Goal: Information Seeking & Learning: Learn about a topic

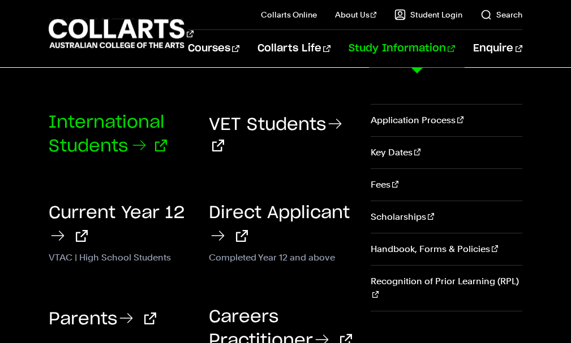
click at [108, 127] on link "International Students" at bounding box center [108, 134] width 118 height 41
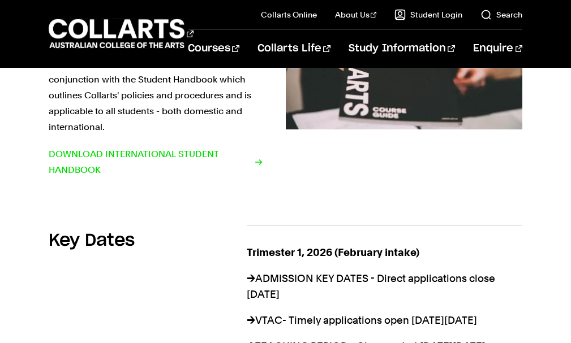
scroll to position [905, 0]
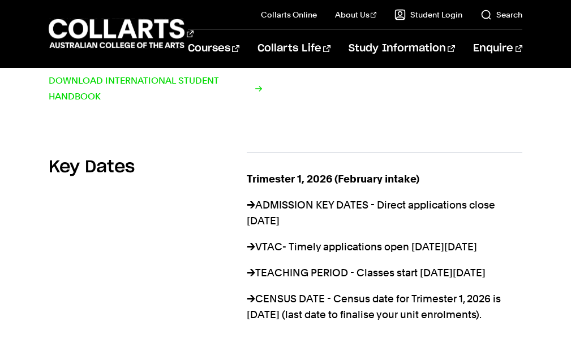
click at [309, 197] on p "→ ADMISSION KEY DATES - Direct applications close Friday, 27th February" at bounding box center [385, 213] width 276 height 32
click at [347, 197] on p "→ ADMISSION KEY DATES - Direct applications close Friday, 27th February" at bounding box center [385, 213] width 276 height 32
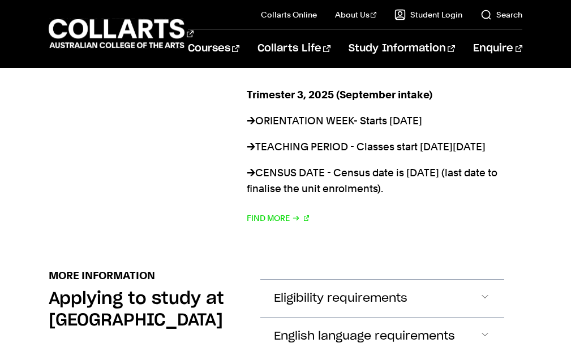
scroll to position [1471, 0]
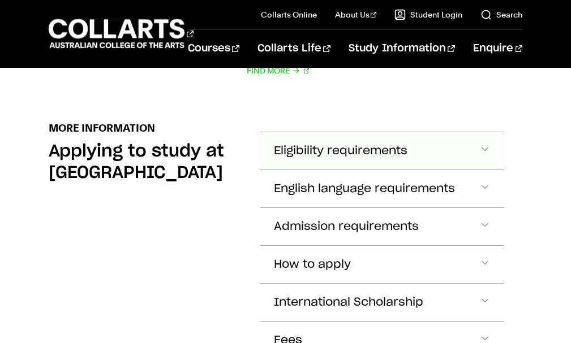
click at [377, 158] on span "Eligibility requirements" at bounding box center [341, 151] width 134 height 13
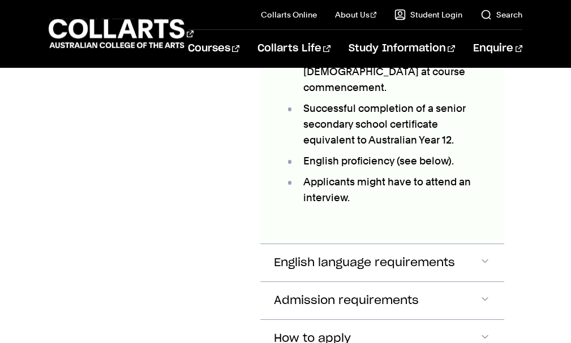
scroll to position [1682, 0]
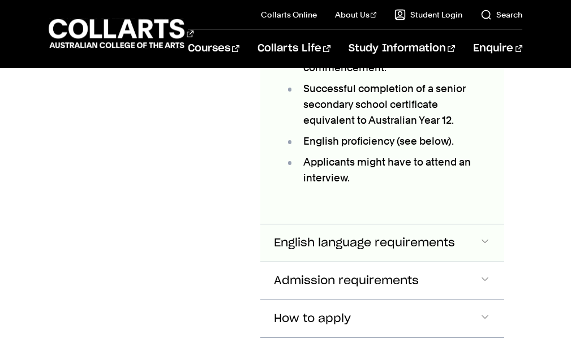
click at [484, 243] on span "Accordion Section" at bounding box center [484, 243] width 11 height 15
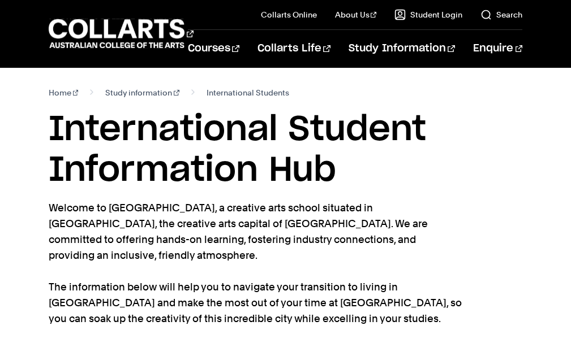
scroll to position [0, 0]
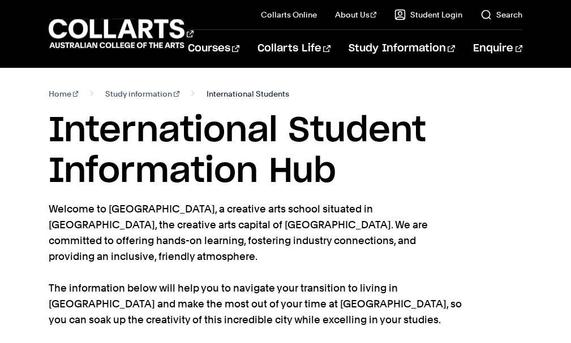
click at [237, 95] on span "International Students" at bounding box center [247, 94] width 83 height 16
click at [206, 95] on span "International Students" at bounding box center [247, 94] width 83 height 16
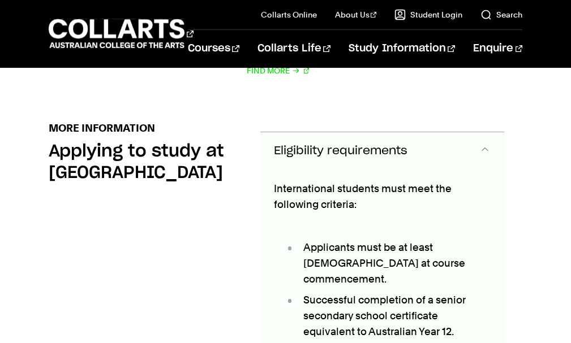
scroll to position [1584, 0]
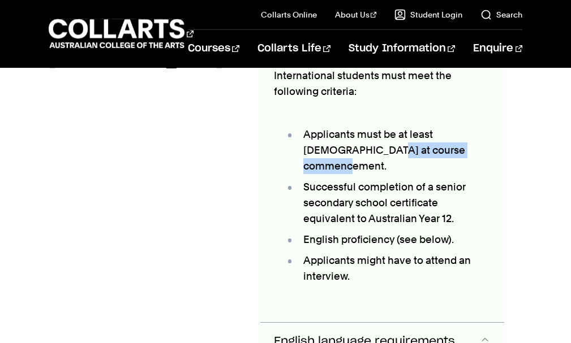
drag, startPoint x: 280, startPoint y: 154, endPoint x: 443, endPoint y: 154, distance: 162.9
click at [443, 154] on li "Applicants must be at least 18 years old at course commencement." at bounding box center [387, 151] width 205 height 48
click at [436, 186] on li "Successful completion of a senior secondary school certificate equivalent to Au…" at bounding box center [387, 203] width 205 height 48
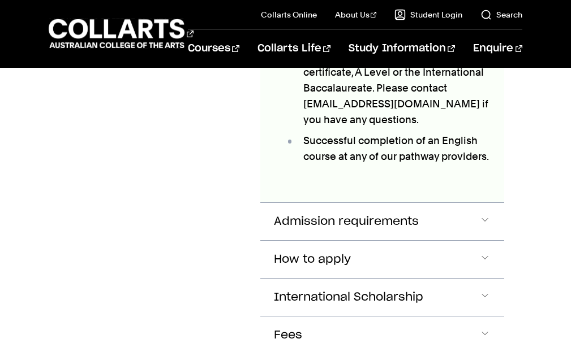
scroll to position [2319, 0]
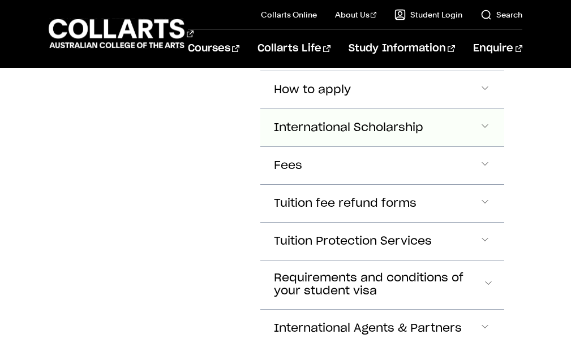
click at [440, 116] on button "International Scholarship" at bounding box center [382, 127] width 244 height 37
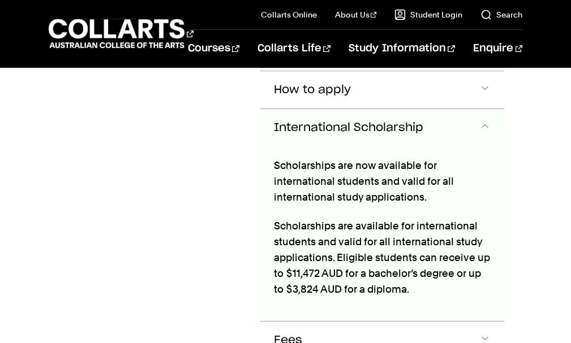
scroll to position [2320, 0]
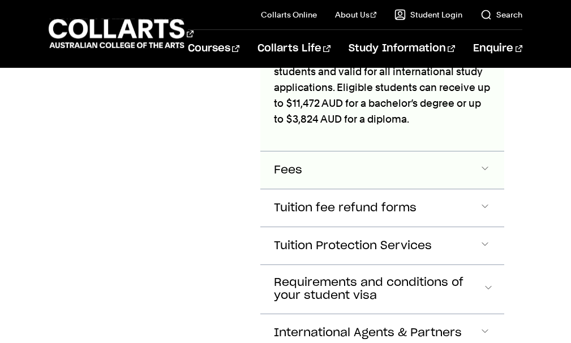
click at [440, 162] on button "Fees" at bounding box center [382, 170] width 244 height 37
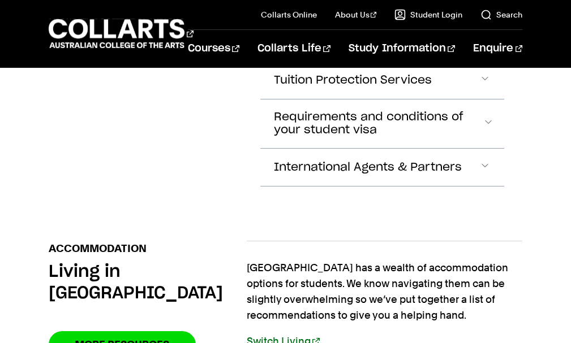
scroll to position [3267, 0]
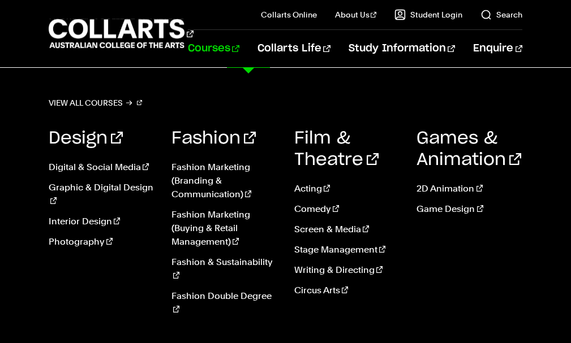
click at [239, 48] on link "Courses" at bounding box center [213, 48] width 51 height 37
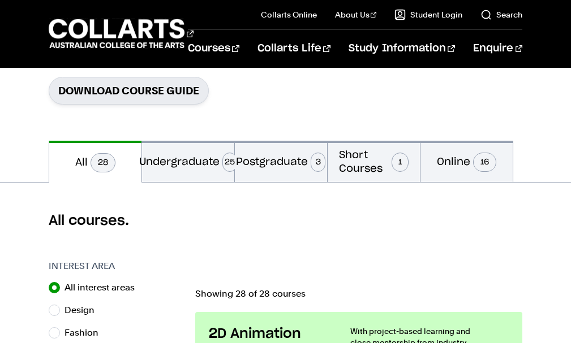
scroll to position [226, 0]
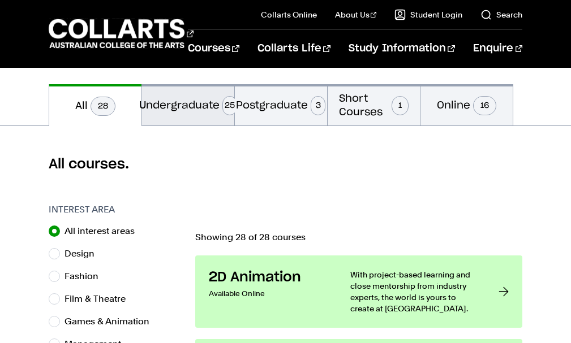
click at [175, 117] on button "Undergraduate 25" at bounding box center [188, 104] width 92 height 41
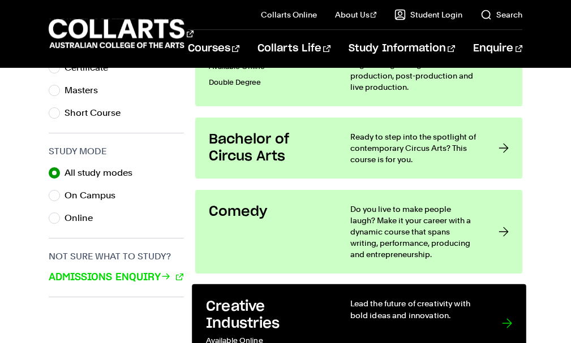
scroll to position [679, 0]
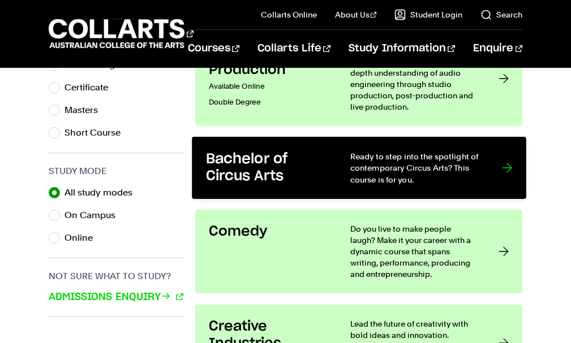
click at [329, 164] on link "Bachelor of Circus Arts Ready to step into the spotlight of contemporary Circus…" at bounding box center [359, 168] width 334 height 62
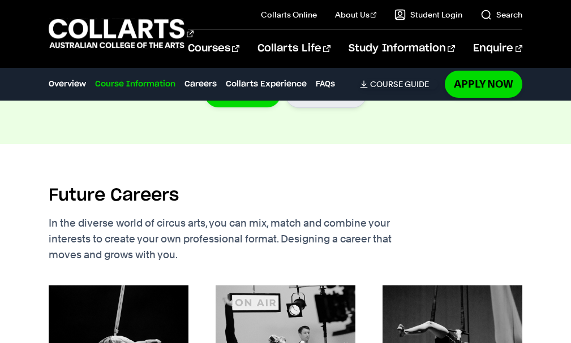
scroll to position [849, 0]
